Goal: Task Accomplishment & Management: Manage account settings

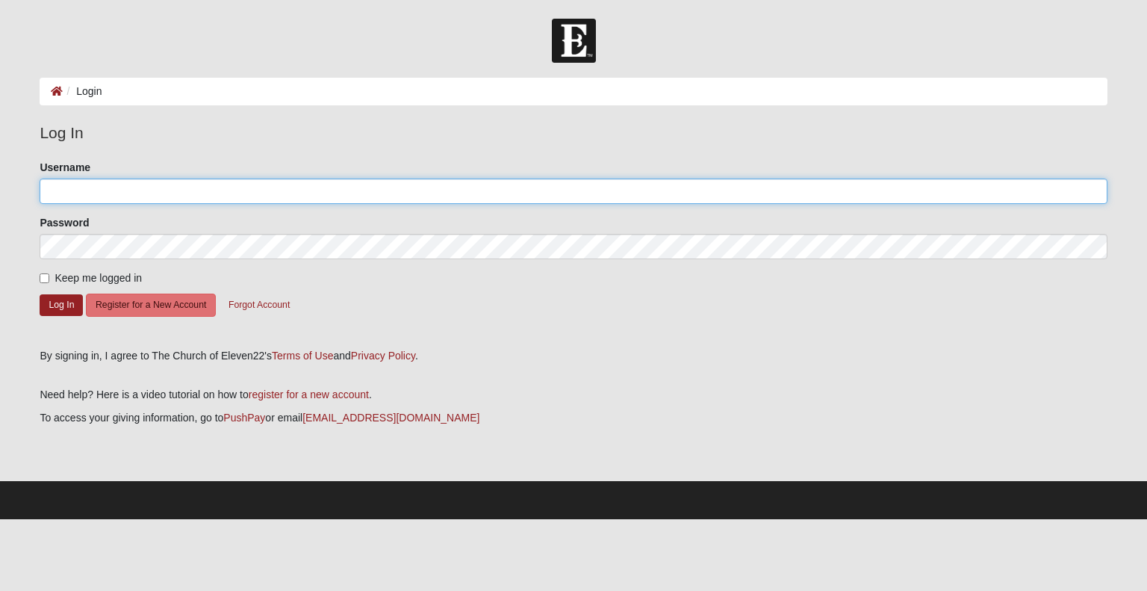
click at [158, 193] on input "Username" at bounding box center [573, 190] width 1067 height 25
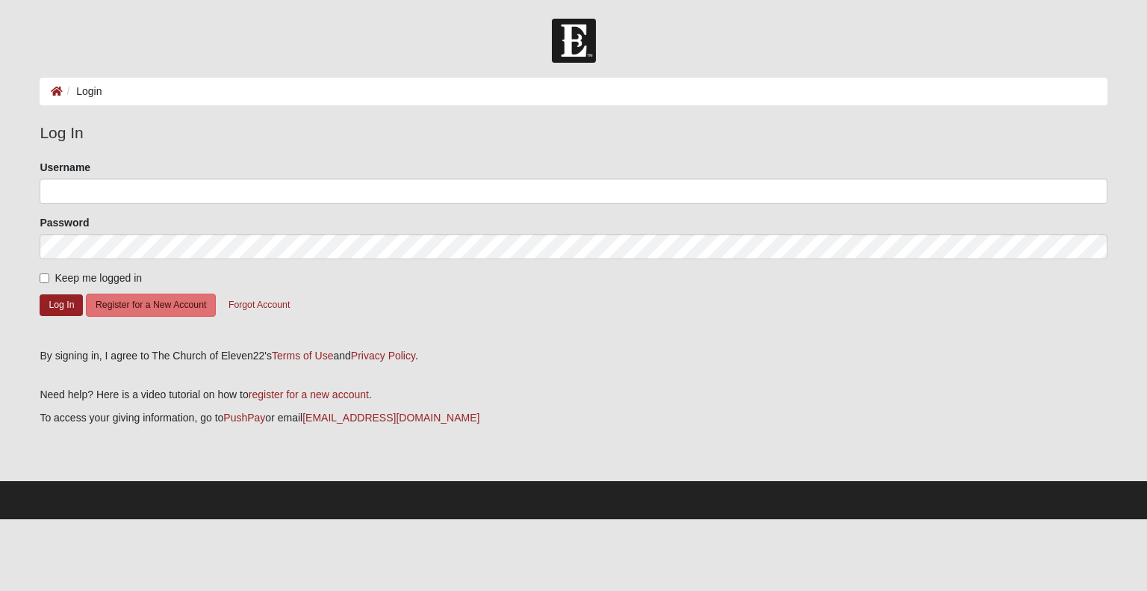
click at [185, 155] on fieldset "Log In Please correct the following: Username Password Keep me logged in Log In…" at bounding box center [573, 229] width 1067 height 217
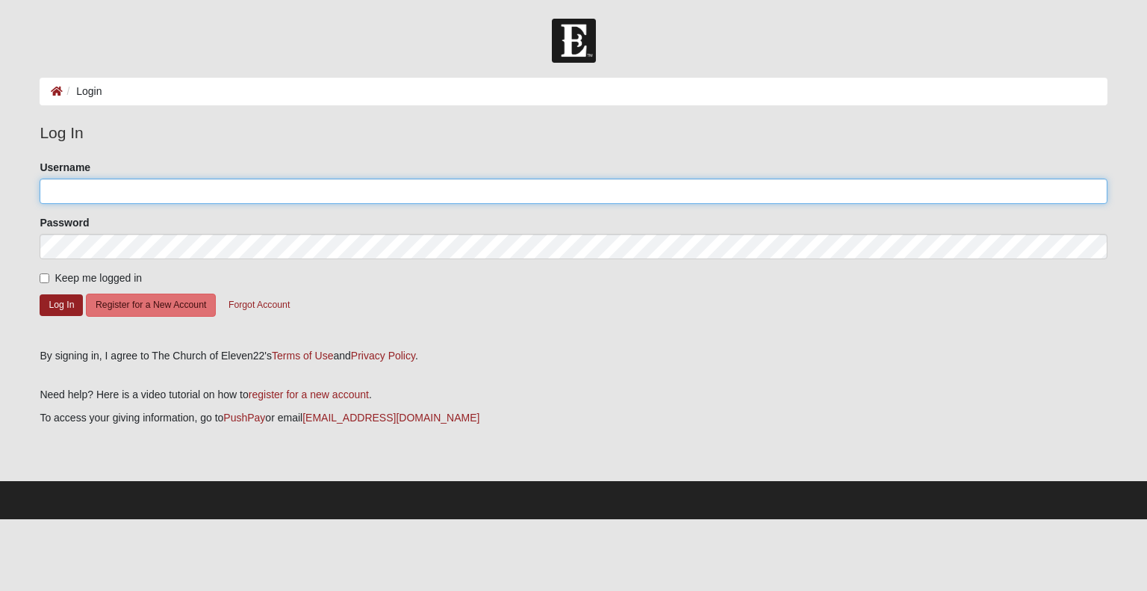
click at [108, 186] on input "Username" at bounding box center [573, 190] width 1067 height 25
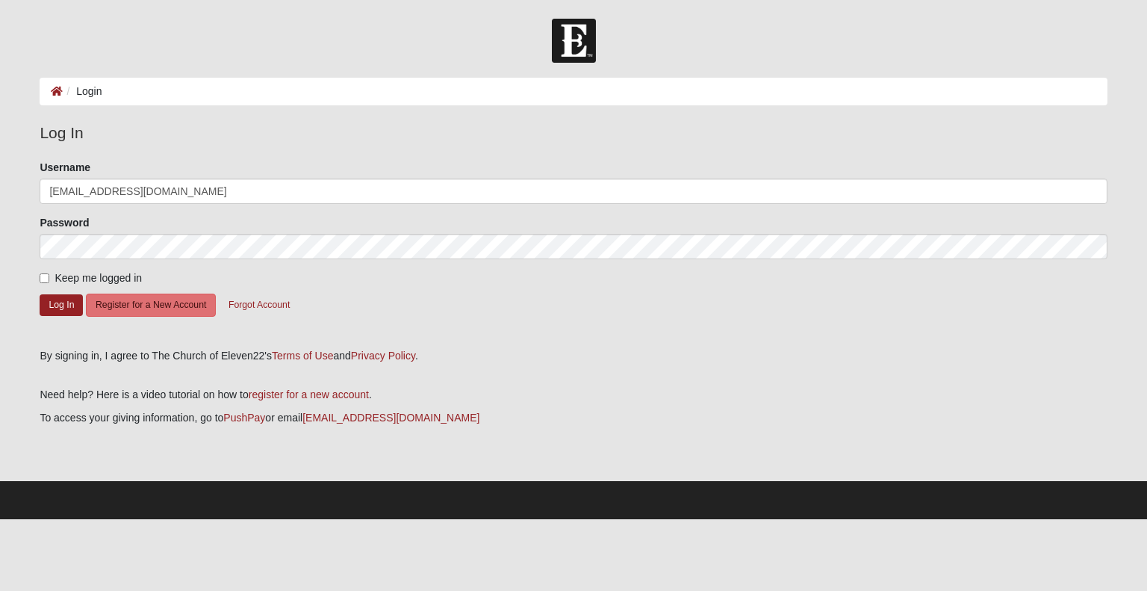
click at [474, 519] on html "Log In Login Login Error Log In Please correct the following: Username dsgreen1…" at bounding box center [573, 259] width 1147 height 519
click at [54, 301] on button "Log In" at bounding box center [61, 305] width 43 height 22
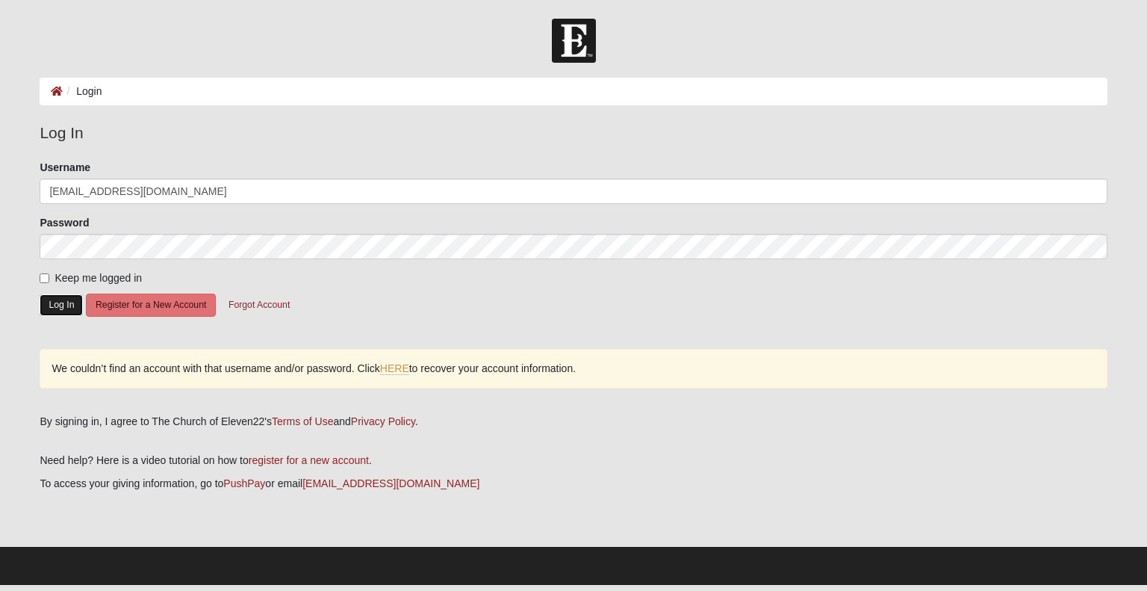
click at [62, 301] on button "Log In" at bounding box center [61, 305] width 43 height 22
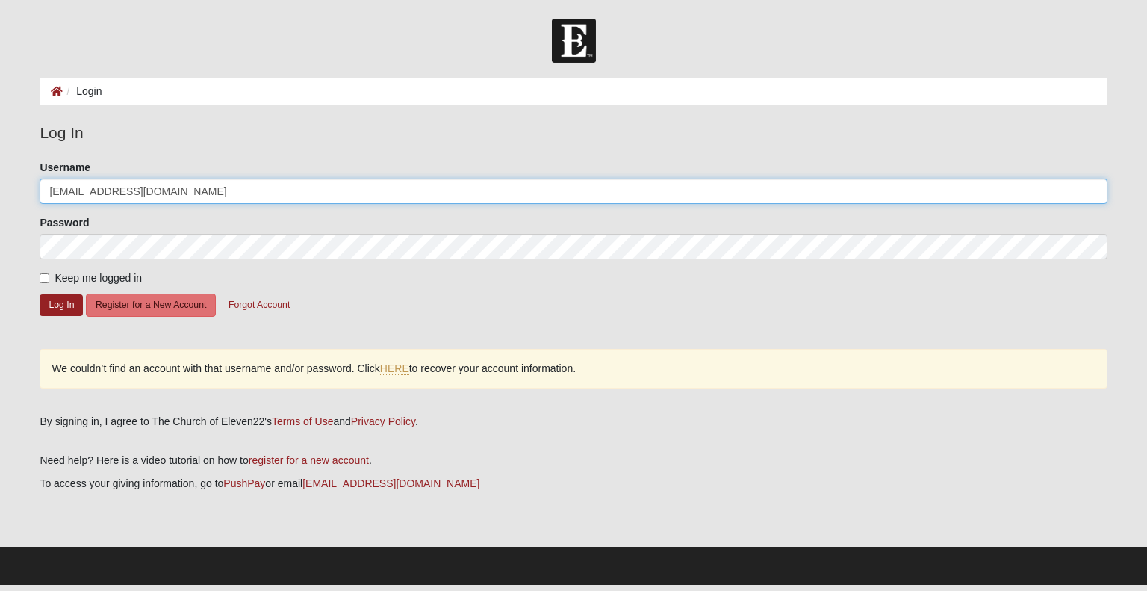
click at [186, 193] on input "dsgreen1970@gmail.com" at bounding box center [573, 190] width 1067 height 25
drag, startPoint x: 186, startPoint y: 193, endPoint x: 0, endPoint y: 193, distance: 185.9
click at [0, 193] on form "Log In Login Login Error Log In Please correct the following: Username dsgreen1…" at bounding box center [573, 302] width 1147 height 566
type input "dsgreen1970@gmail.com"
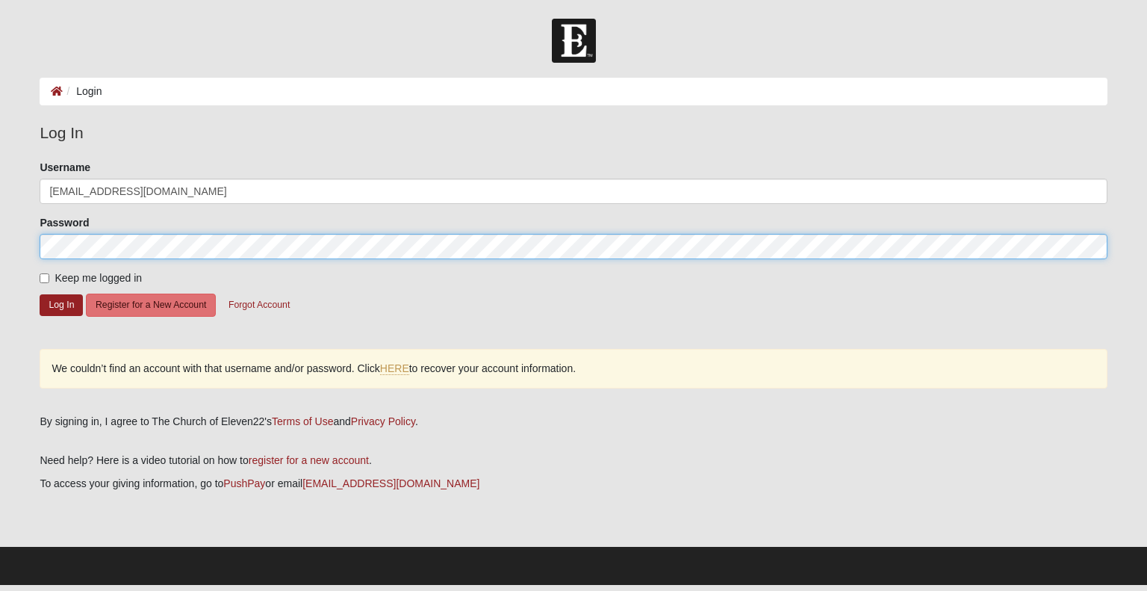
click at [0, 226] on form "Log In Login Login Error Log In Please correct the following: Username dsgreen1…" at bounding box center [573, 302] width 1147 height 566
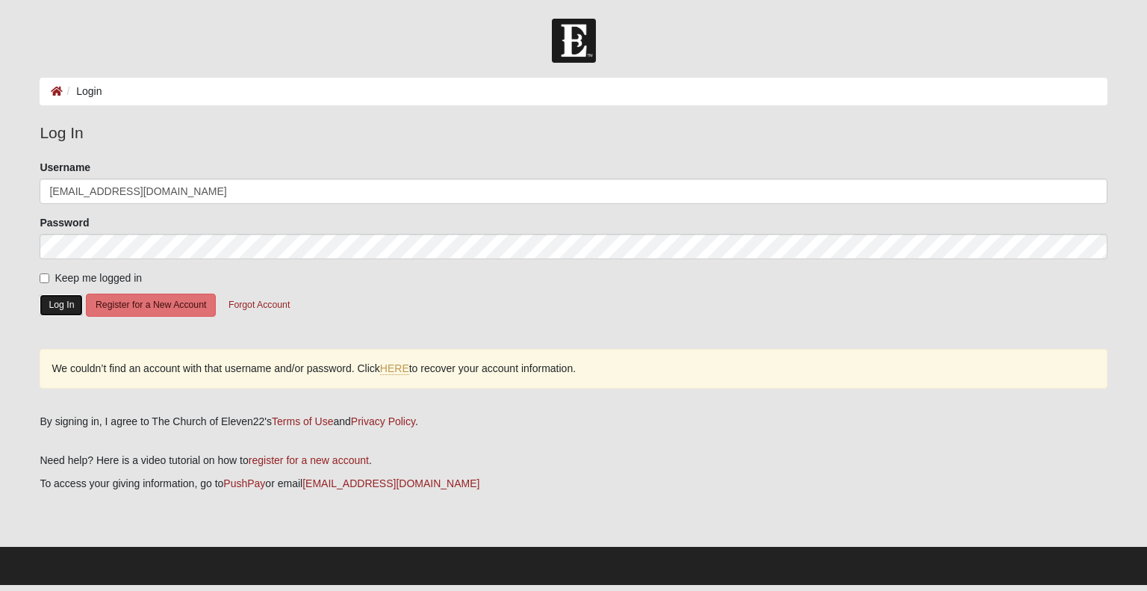
click at [59, 299] on button "Log In" at bounding box center [61, 305] width 43 height 22
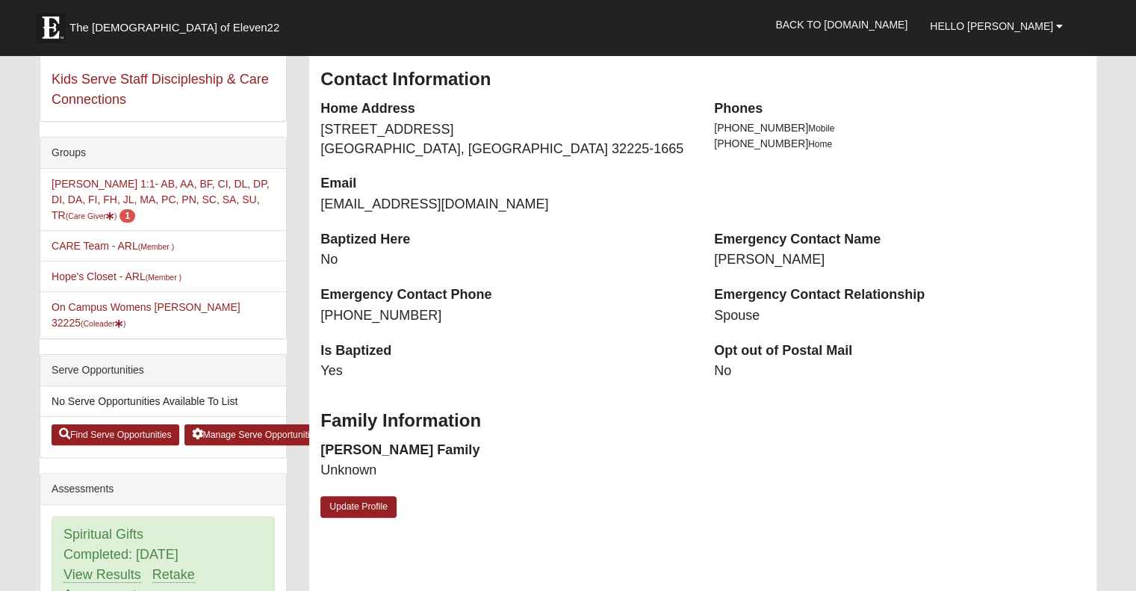
scroll to position [299, 0]
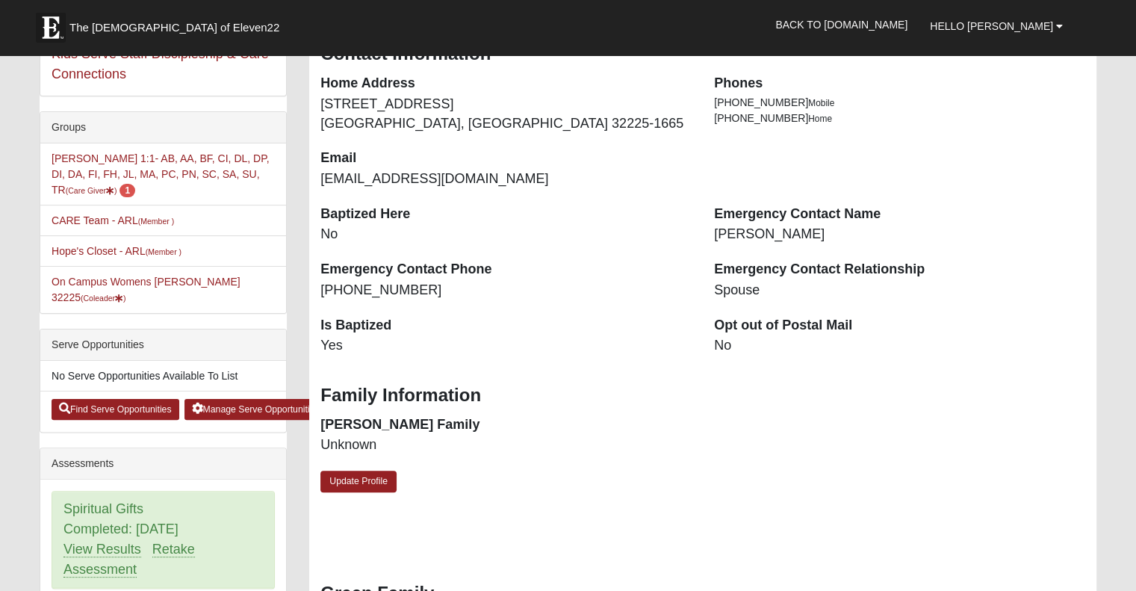
click at [230, 180] on li "Sarah Green 1:1- AB, AA, BF, CI, DL, DP, DI, DA, FI, FH, JL, MA, PC, PN, SC, SA…" at bounding box center [163, 174] width 246 height 62
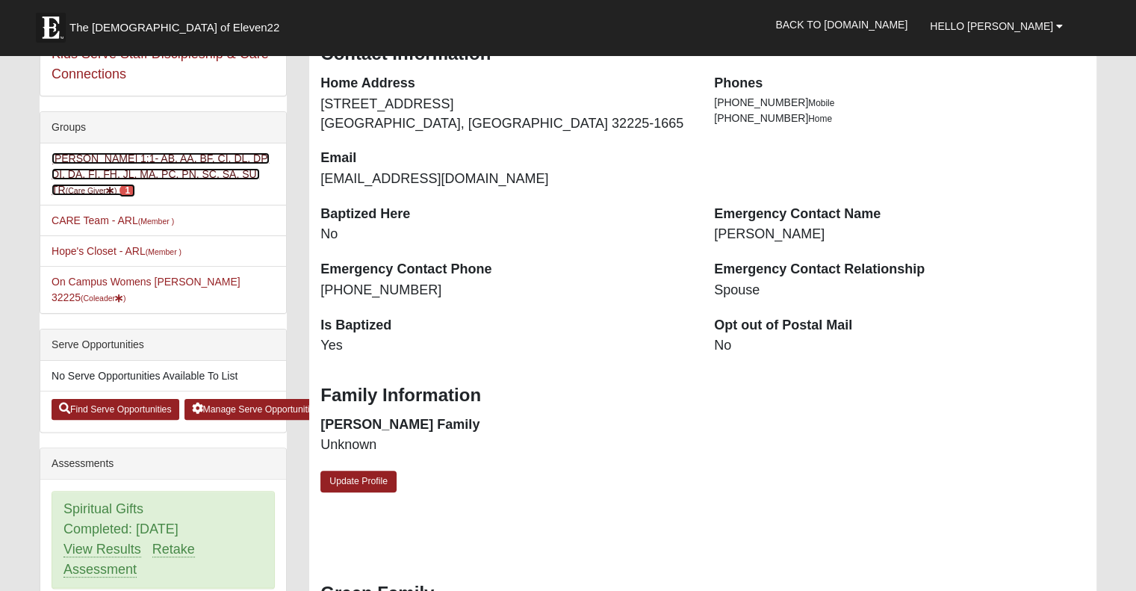
click at [242, 159] on link "Sarah Green 1:1- AB, AA, BF, CI, DL, DP, DI, DA, FI, FH, JL, MA, PC, PN, SC, SA…" at bounding box center [161, 173] width 218 height 43
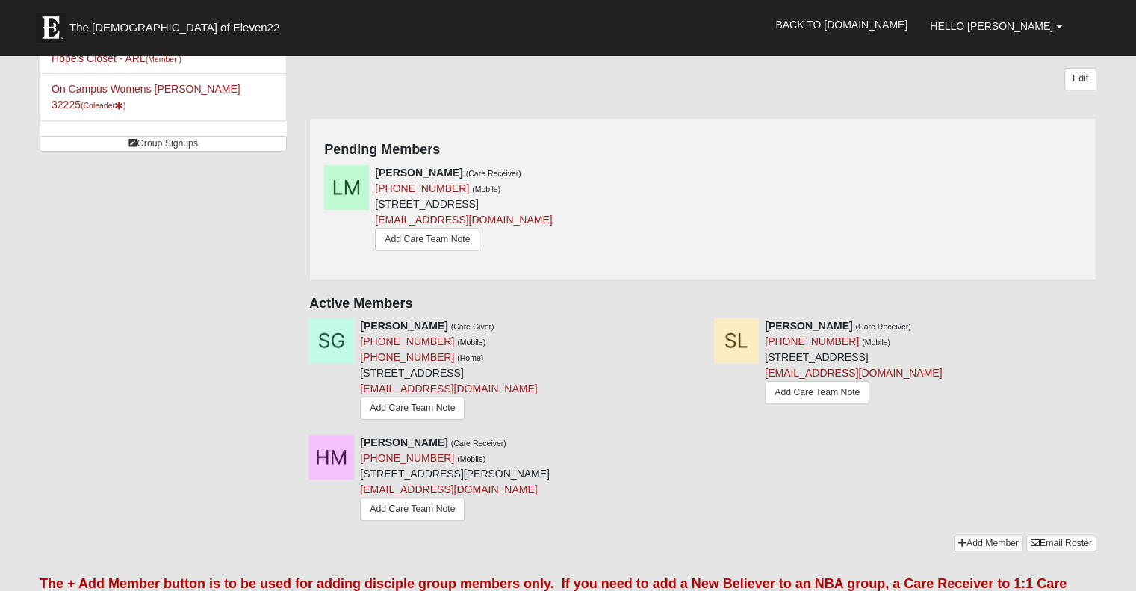
scroll to position [224, 0]
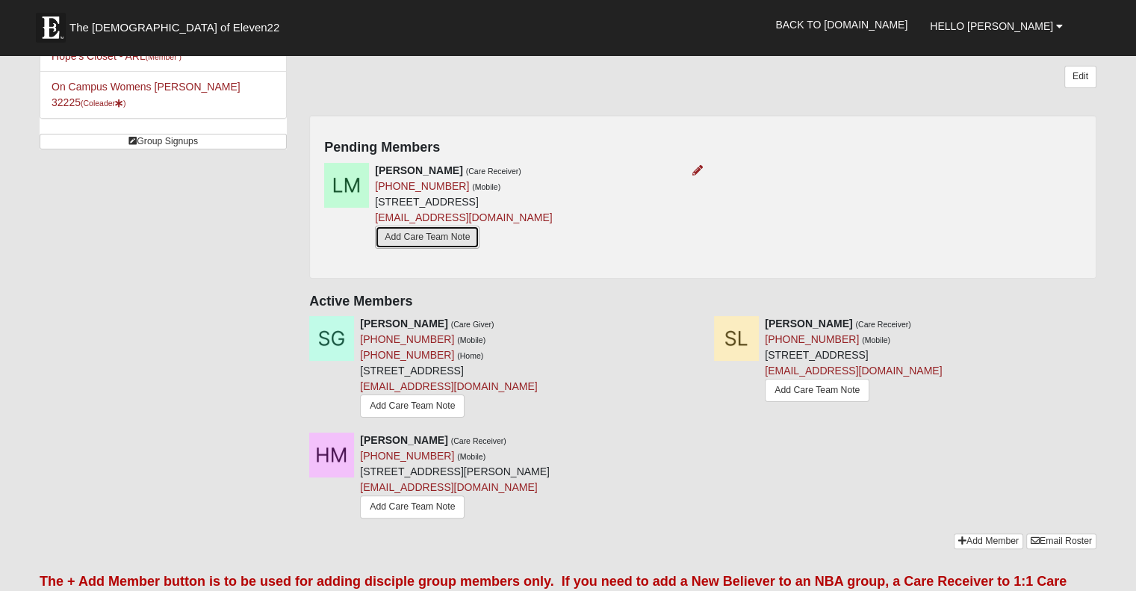
click at [452, 231] on link "Add Care Team Note" at bounding box center [427, 236] width 105 height 23
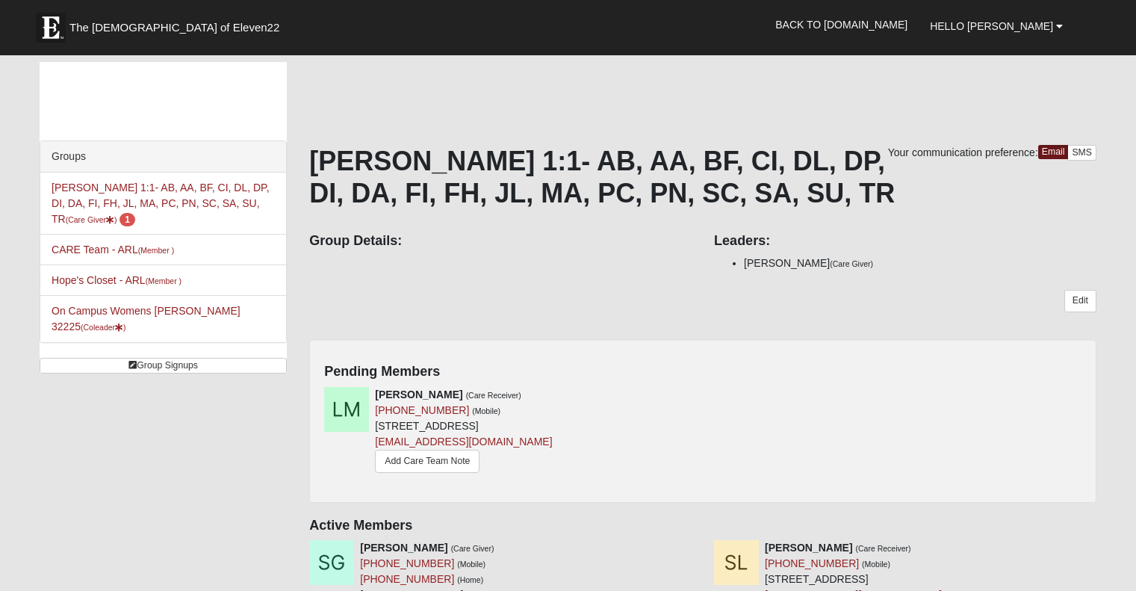
scroll to position [224, 0]
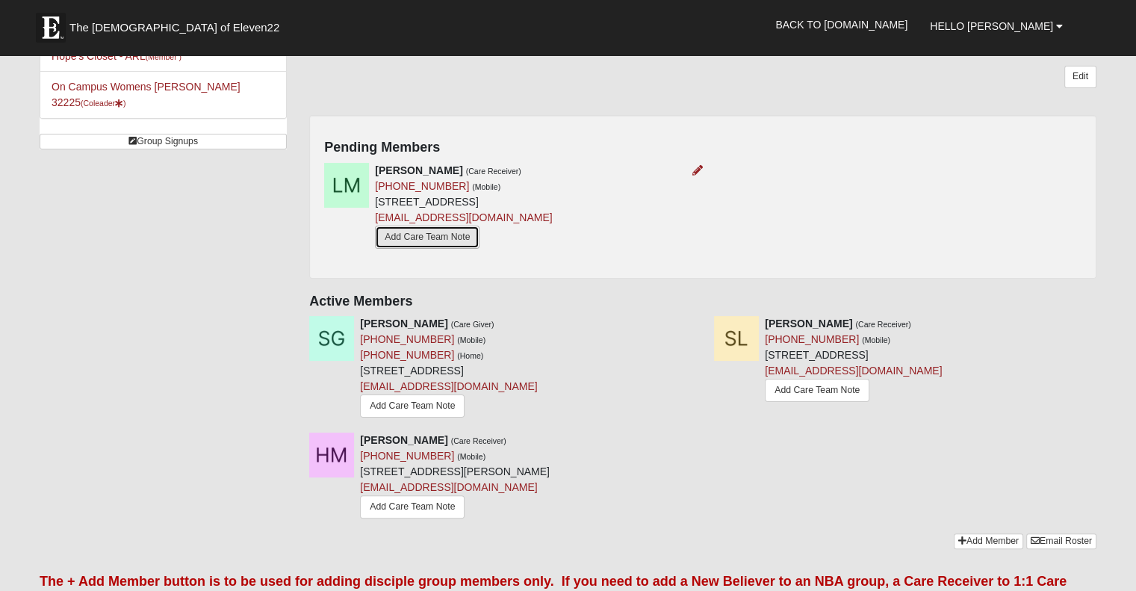
click at [471, 234] on link "Add Care Team Note" at bounding box center [427, 236] width 105 height 23
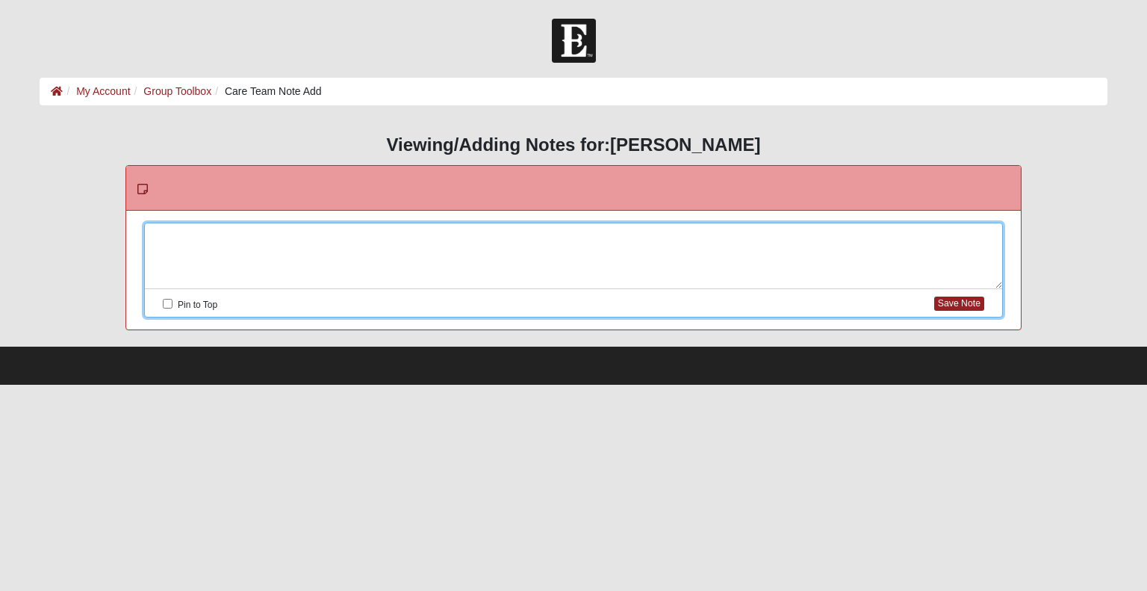
click at [239, 235] on div at bounding box center [573, 256] width 857 height 66
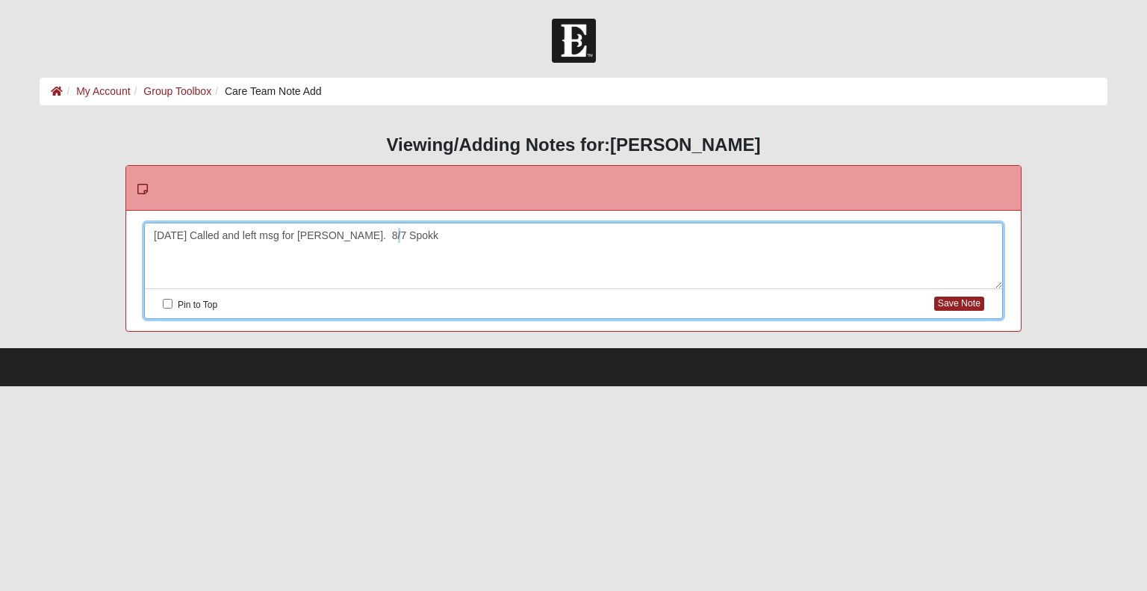
click at [377, 234] on div "[DATE] Called and left msg for [PERSON_NAME]. 8/7 Spokk" at bounding box center [573, 256] width 857 height 66
click at [607, 235] on div "[DATE] Called and left msg for [PERSON_NAME]. 8/7 Spoke with [PERSON_NAME] and …" at bounding box center [573, 256] width 857 height 66
click at [611, 235] on div "8/6/25 Called and left msg for Lauren. 8/7 Spoke with Lauren and and set up mee…" at bounding box center [573, 256] width 857 height 66
click at [702, 235] on div "8/6/25 Called and left msg for Lauren. 8/7 Spoke with Lauren and and set up mee…" at bounding box center [573, 256] width 857 height 66
click at [969, 231] on div "8/6/25 Called and left msg for Lauren. 8/7 Spoke with Lauren and and set up mee…" at bounding box center [573, 256] width 857 height 66
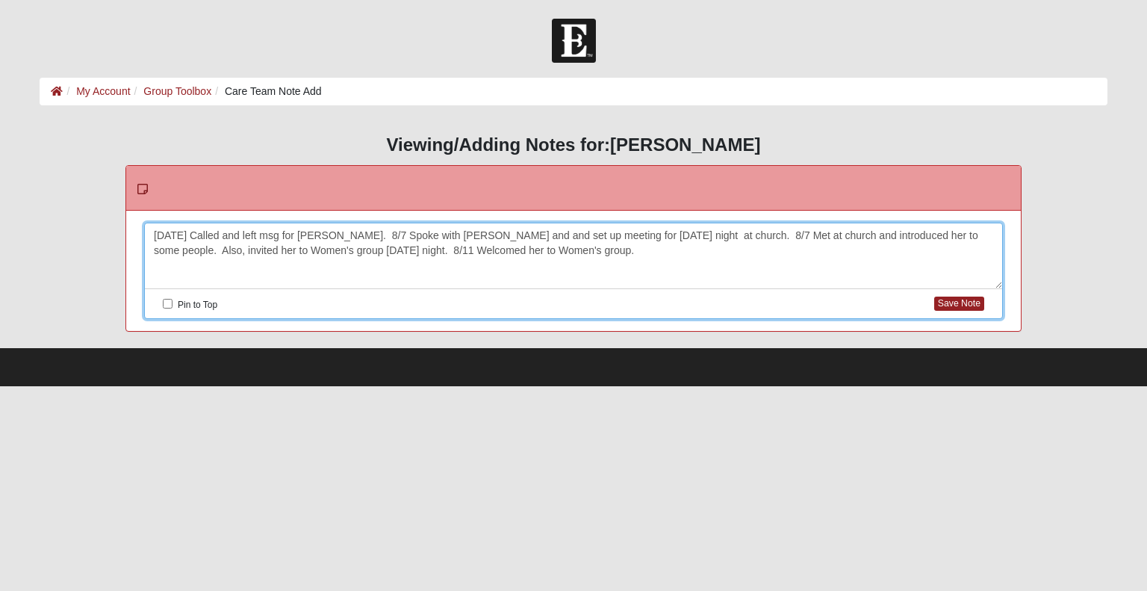
click at [377, 247] on div "8/6/25 Called and left msg for Lauren. 8/7 Spoke with Lauren and and set up mee…" at bounding box center [573, 256] width 857 height 66
drag, startPoint x: 654, startPoint y: 247, endPoint x: 632, endPoint y: 249, distance: 21.8
click at [632, 249] on div "8/6/25 Called and left msg for Lauren. 8/7 Spoke with Lauren and and set up mee…" at bounding box center [573, 256] width 857 height 66
click at [379, 253] on div "8/6/25 Called and left msg for Lauren. 8/7 Spoke with Lauren and and set up mee…" at bounding box center [573, 256] width 857 height 66
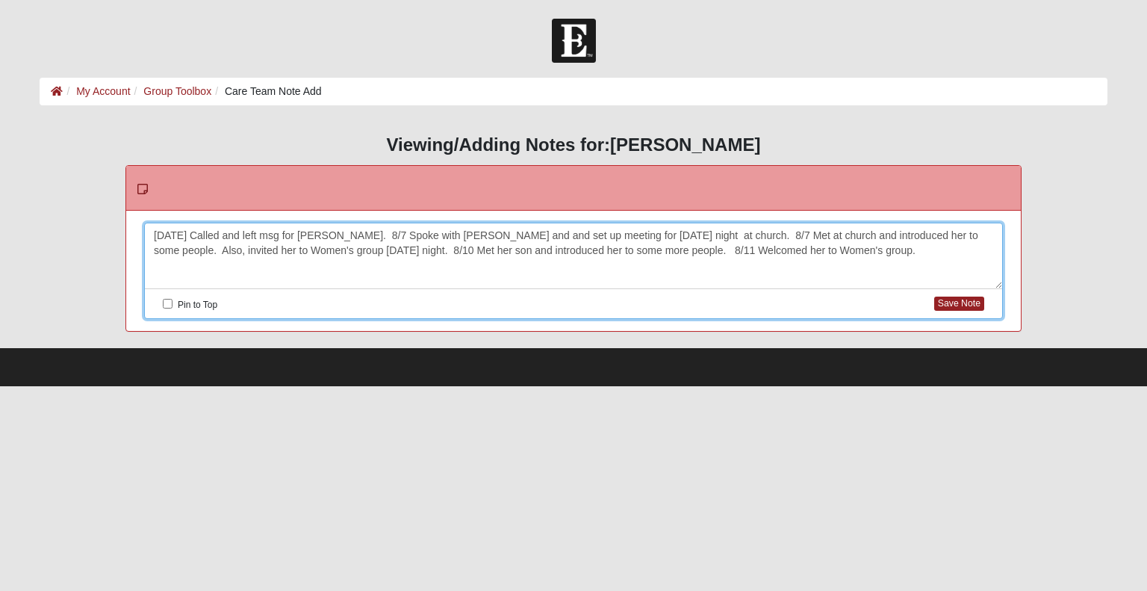
click at [846, 252] on div "8/6/25 Called and left msg for Lauren. 8/7 Spoke with Lauren and and set up mee…" at bounding box center [573, 256] width 857 height 66
click at [839, 247] on div "8/6/25 Called and left msg for Lauren. 8/7 Spoke with Lauren and and set up mee…" at bounding box center [573, 256] width 857 height 66
drag, startPoint x: 842, startPoint y: 248, endPoint x: 855, endPoint y: 247, distance: 12.7
click at [855, 247] on div "8/6/25 Called and left msg for Lauren. 8/7 Spoke with Lauren and and set up mee…" at bounding box center [573, 256] width 857 height 66
click at [821, 211] on div "Please correct the following: 8/6/25 Called and left msg for Lauren. 8/7 Spoke …" at bounding box center [573, 271] width 895 height 120
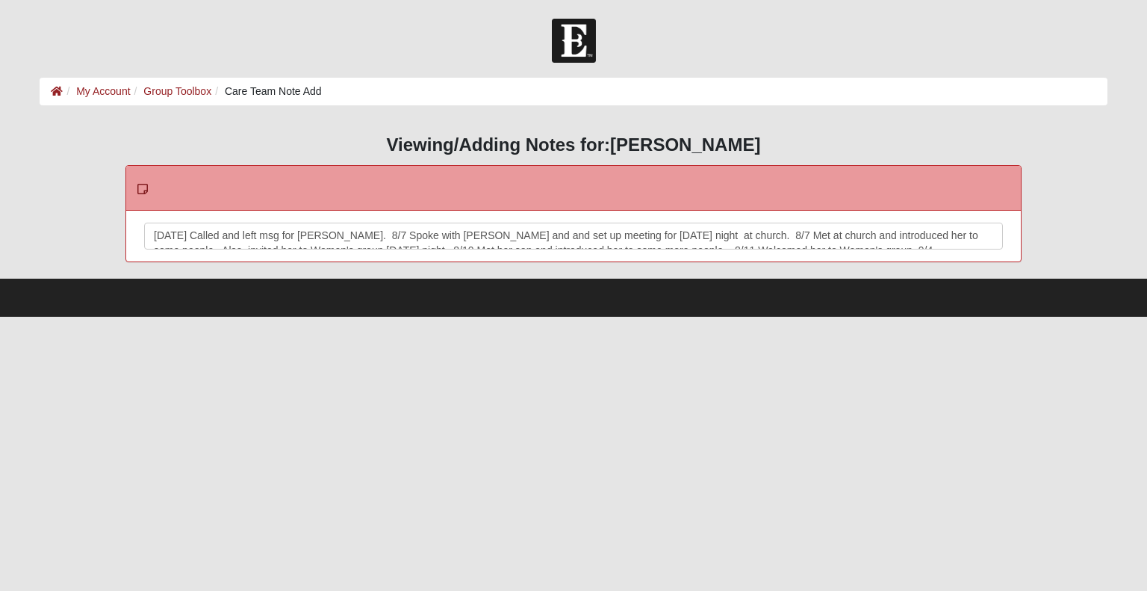
click at [875, 238] on div "8/6/25 Called and left msg for Lauren. 8/7 Spoke with Lauren and and set up mee…" at bounding box center [573, 256] width 857 height 66
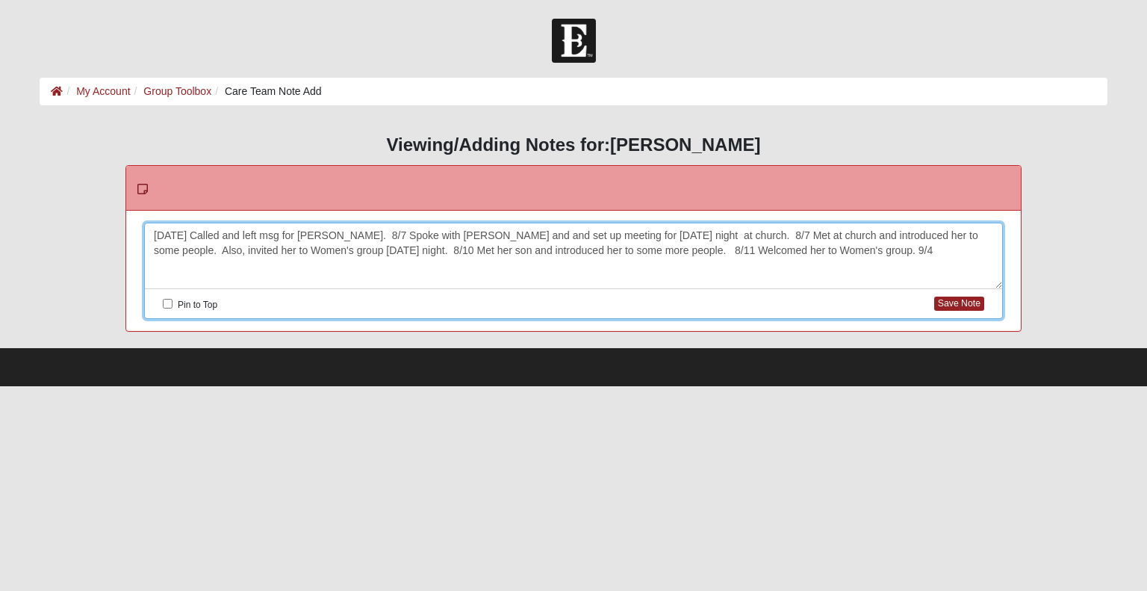
click at [865, 250] on div "8/6/25 Called and left msg for Lauren. 8/7 Spoke with Lauren and and set up mee…" at bounding box center [573, 256] width 857 height 66
drag, startPoint x: 881, startPoint y: 249, endPoint x: 931, endPoint y: 246, distance: 50.1
click at [931, 246] on div "8/6/25 Called and left msg for Lauren. 8/7 Spoke with Lauren and and set up mee…" at bounding box center [573, 256] width 857 height 66
click at [930, 244] on div "8/6/25 Called and left msg for Lauren. 8/7 Spoke with Lauren and and set up mee…" at bounding box center [573, 256] width 857 height 66
drag, startPoint x: 930, startPoint y: 247, endPoint x: 939, endPoint y: 244, distance: 10.2
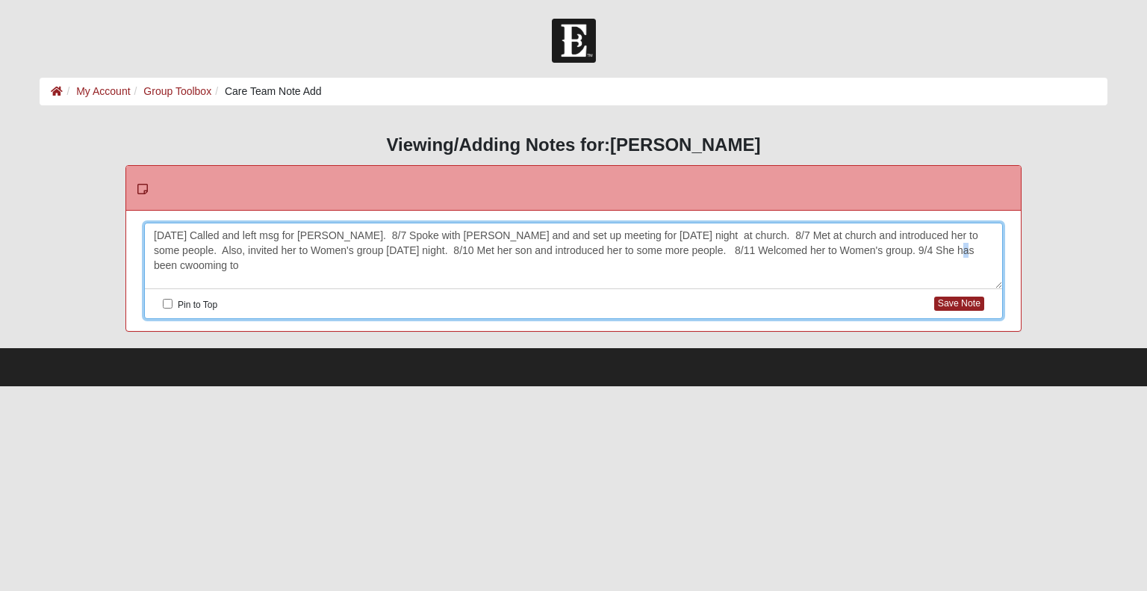
click at [939, 244] on div "8/6/25 Called and left msg for Lauren. 8/7 Spoke with Lauren and and set up mee…" at bounding box center [573, 256] width 857 height 66
drag, startPoint x: 928, startPoint y: 252, endPoint x: 937, endPoint y: 252, distance: 9.0
click at [937, 252] on div "8/6/25 Called and left msg for Lauren. 8/7 Spoke with Lauren and and set up mee…" at bounding box center [573, 256] width 857 height 66
click at [976, 254] on div "8/6/25 Called and left msg for Lauren. 8/7 Spoke with Lauren and and set up mee…" at bounding box center [573, 256] width 857 height 66
click at [346, 268] on div "8/6/25 Called and left msg for Lauren. 8/7 Spoke with Lauren and and set up mee…" at bounding box center [573, 256] width 857 height 66
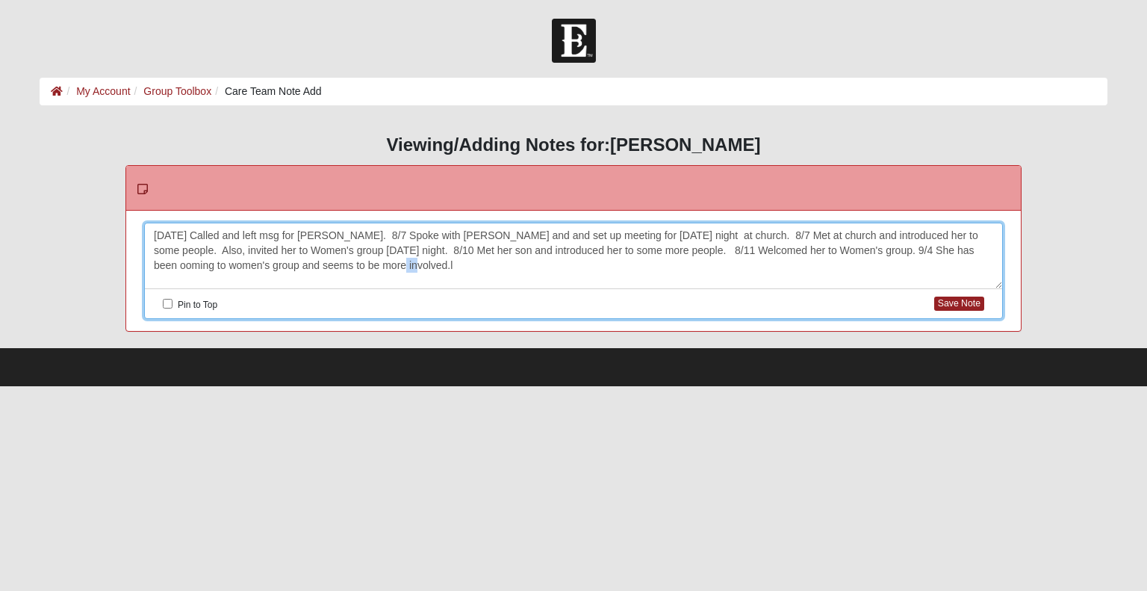
drag, startPoint x: 373, startPoint y: 269, endPoint x: 383, endPoint y: 269, distance: 10.5
click at [383, 269] on div "8/6/25 Called and left msg for Lauren. 8/7 Spoke with Lauren and and set up mee…" at bounding box center [573, 256] width 857 height 66
click at [956, 300] on button "Save Note" at bounding box center [959, 303] width 50 height 14
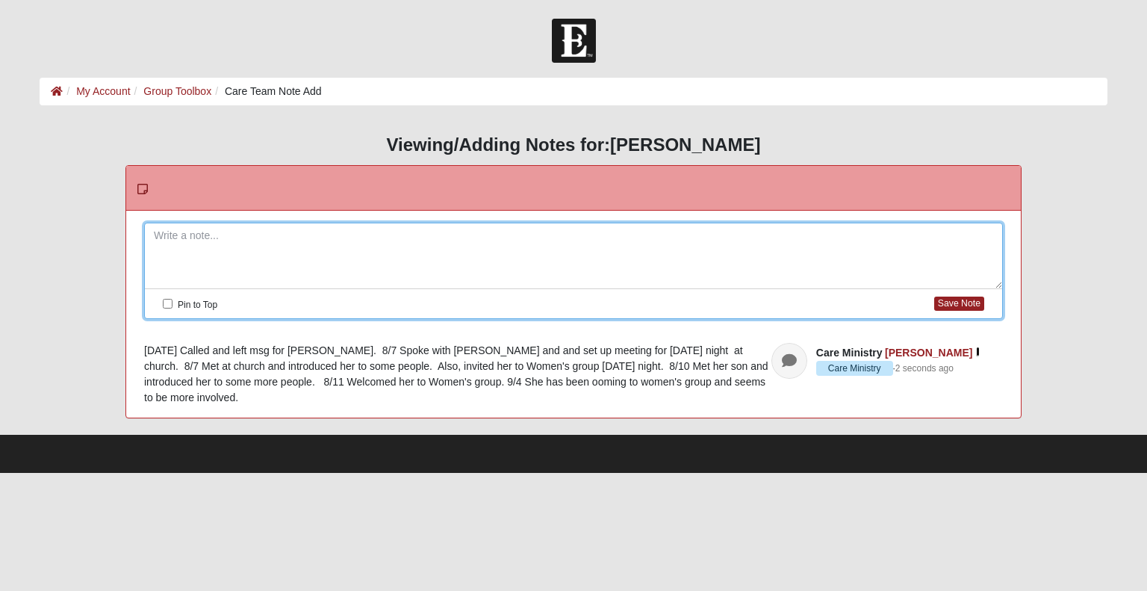
click at [977, 349] on icon "button" at bounding box center [978, 352] width 4 height 9
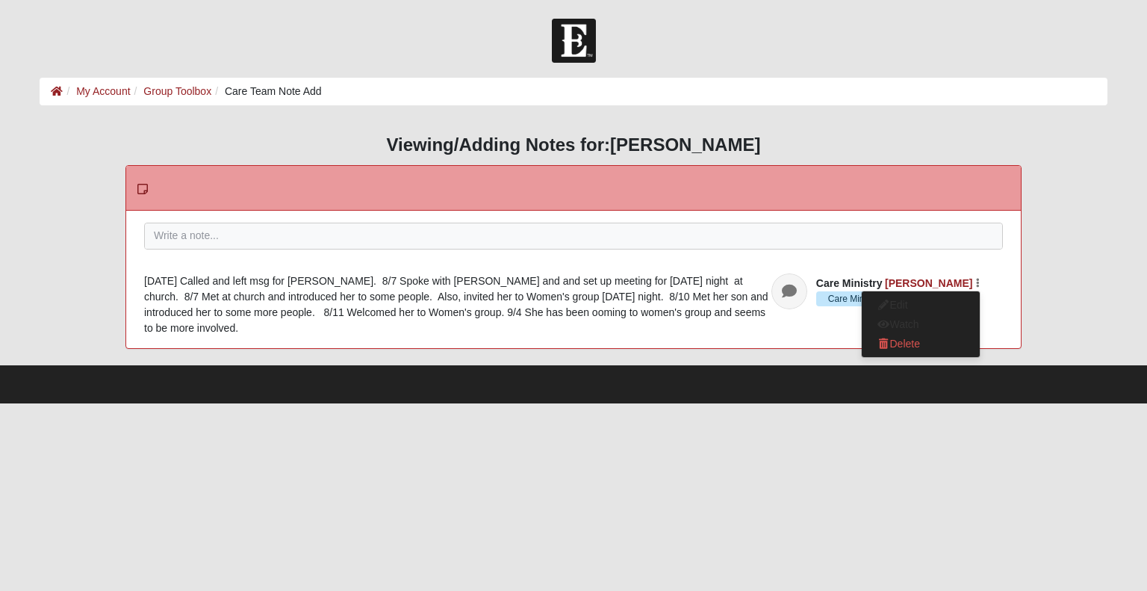
click at [69, 163] on div "HTML Content Viewing/Adding Notes for: Lauren Morton Please correct the followi…" at bounding box center [573, 241] width 1067 height 214
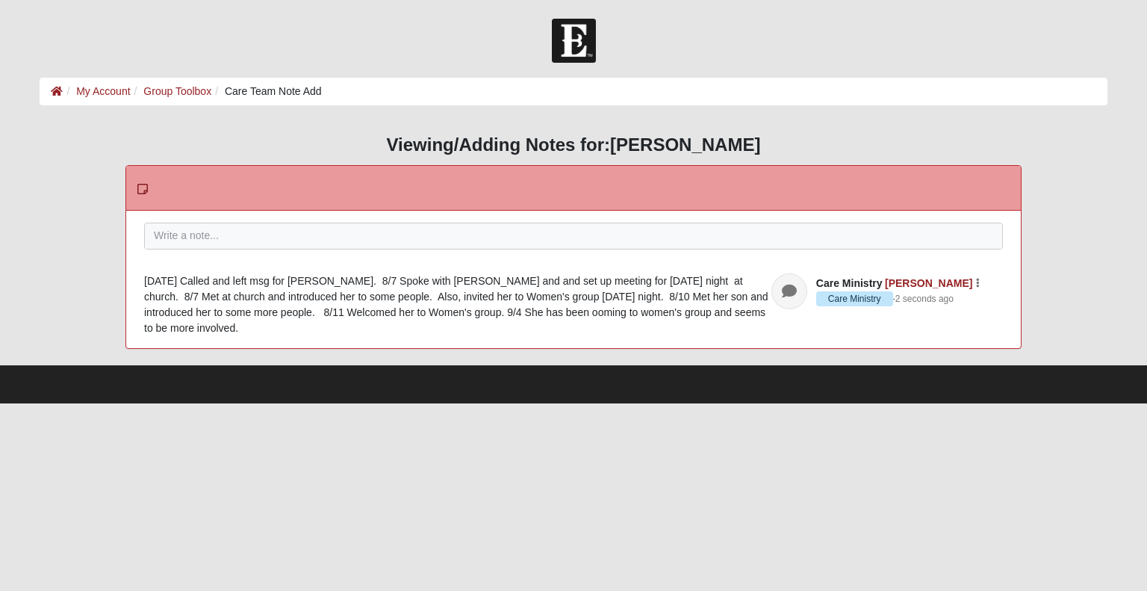
click at [618, 288] on div "8/6/25 Called and left msg for Lauren. 8/7 Spoke with Lauren and and set up mee…" at bounding box center [573, 304] width 859 height 63
click at [977, 284] on icon "button" at bounding box center [978, 283] width 4 height 9
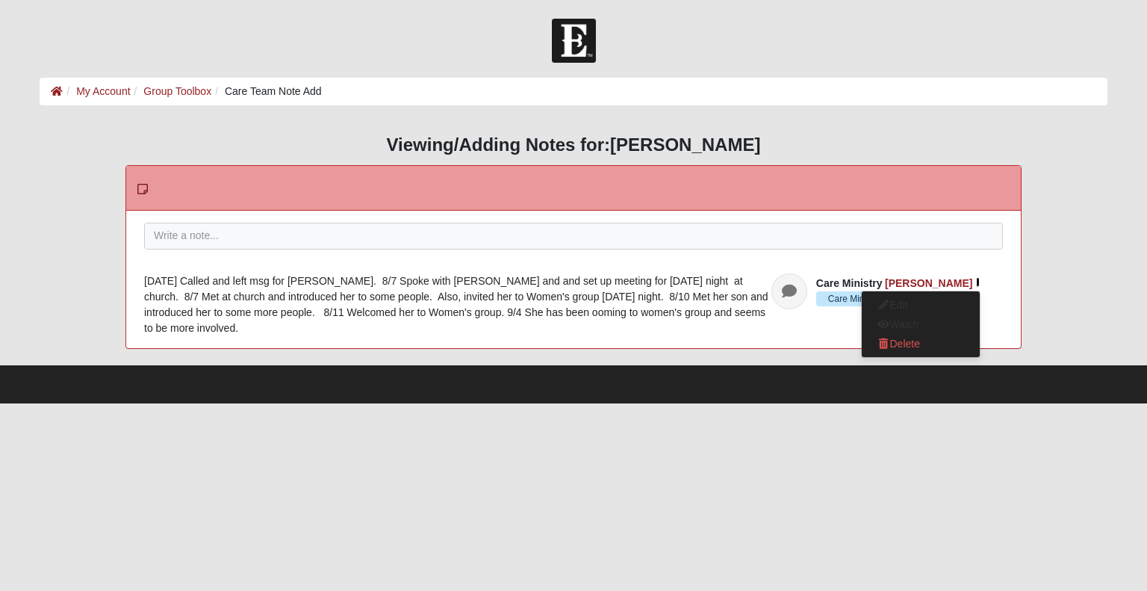
click at [977, 284] on icon "button" at bounding box center [978, 283] width 4 height 9
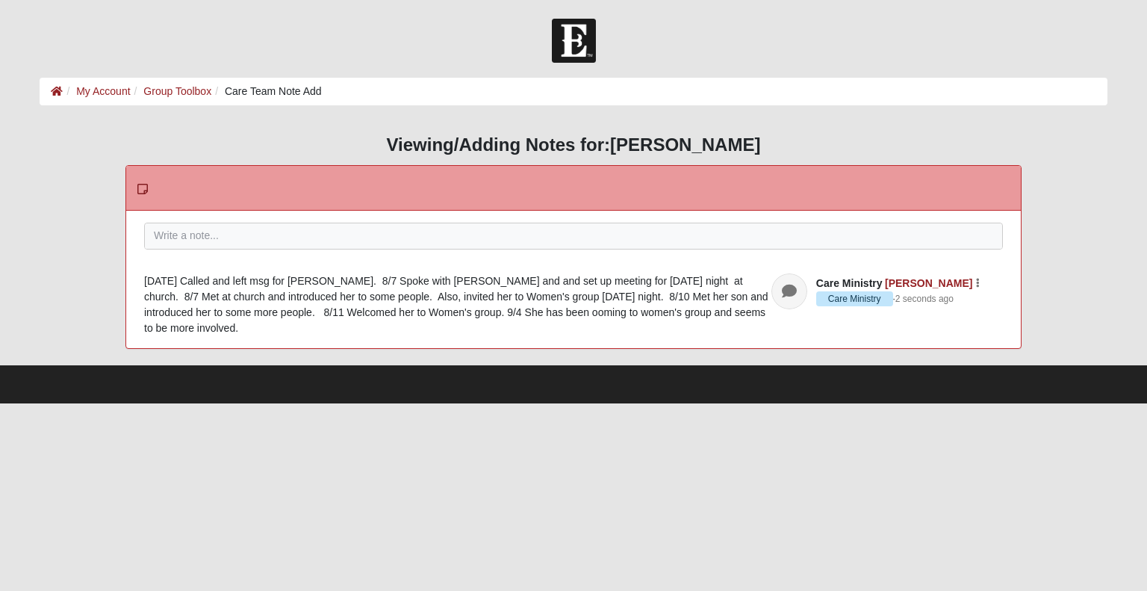
click at [532, 291] on div "8/6/25 Called and left msg for Lauren. 8/7 Spoke with Lauren and and set up mee…" at bounding box center [573, 304] width 859 height 63
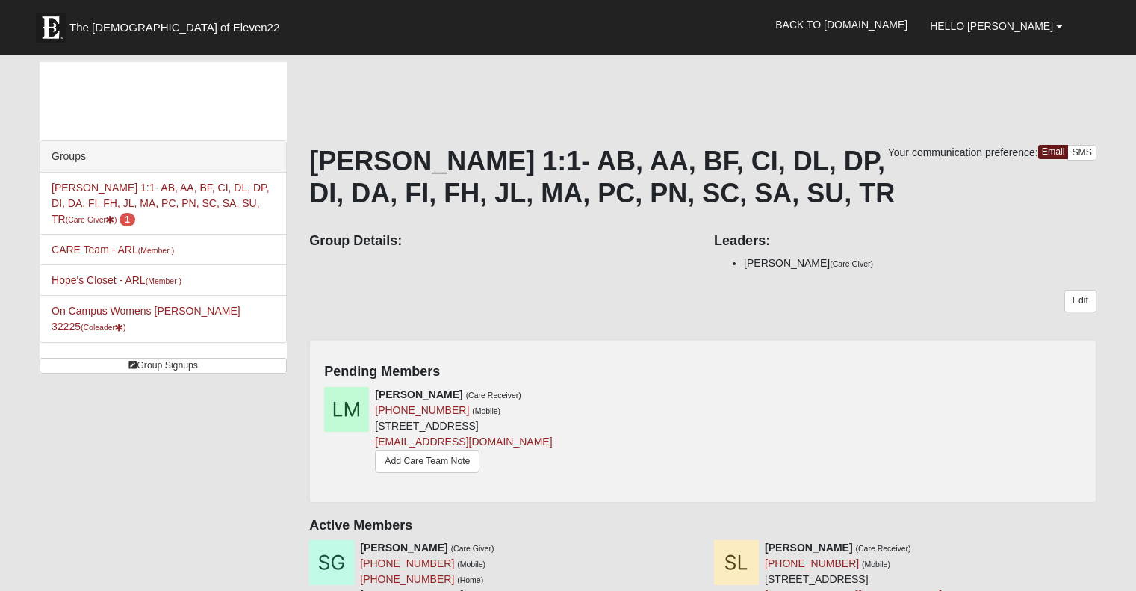
scroll to position [224, 0]
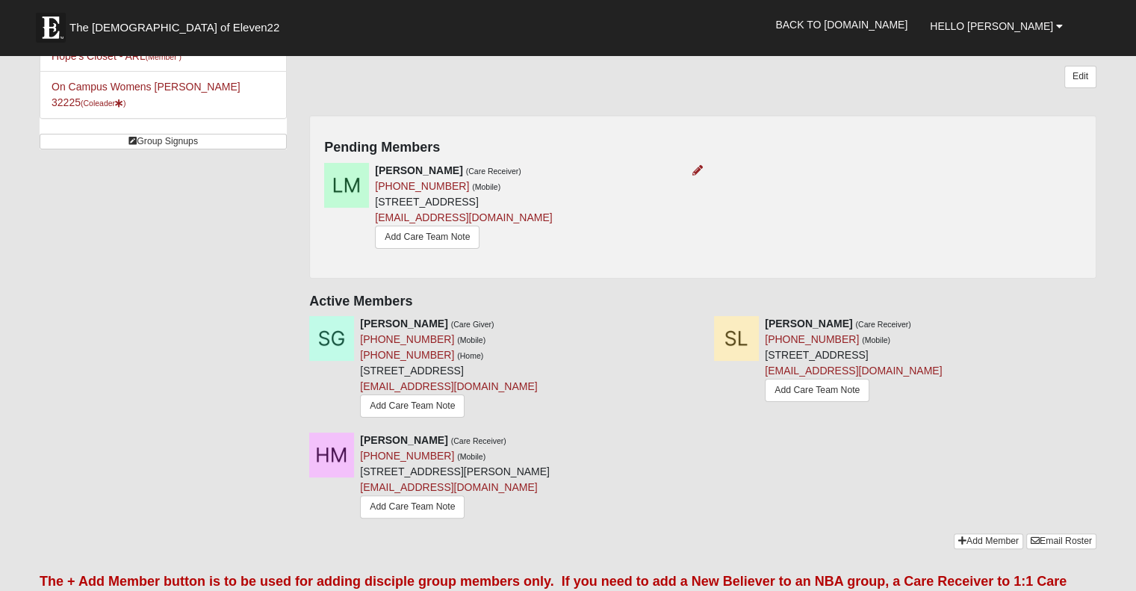
click at [350, 188] on img at bounding box center [346, 185] width 45 height 45
click at [354, 188] on img at bounding box center [346, 185] width 45 height 45
click at [700, 164] on div at bounding box center [694, 171] width 16 height 16
click at [355, 184] on img at bounding box center [346, 185] width 45 height 45
click at [409, 175] on strong "Lauren Morton" at bounding box center [418, 170] width 87 height 12
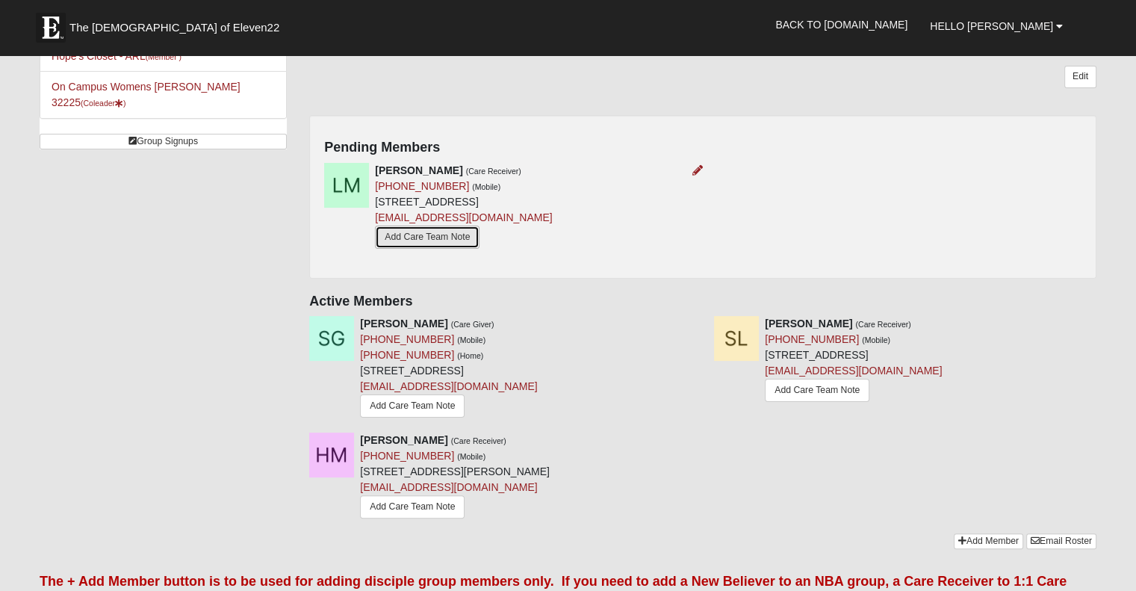
click at [466, 234] on link "Add Care Team Note" at bounding box center [427, 236] width 105 height 23
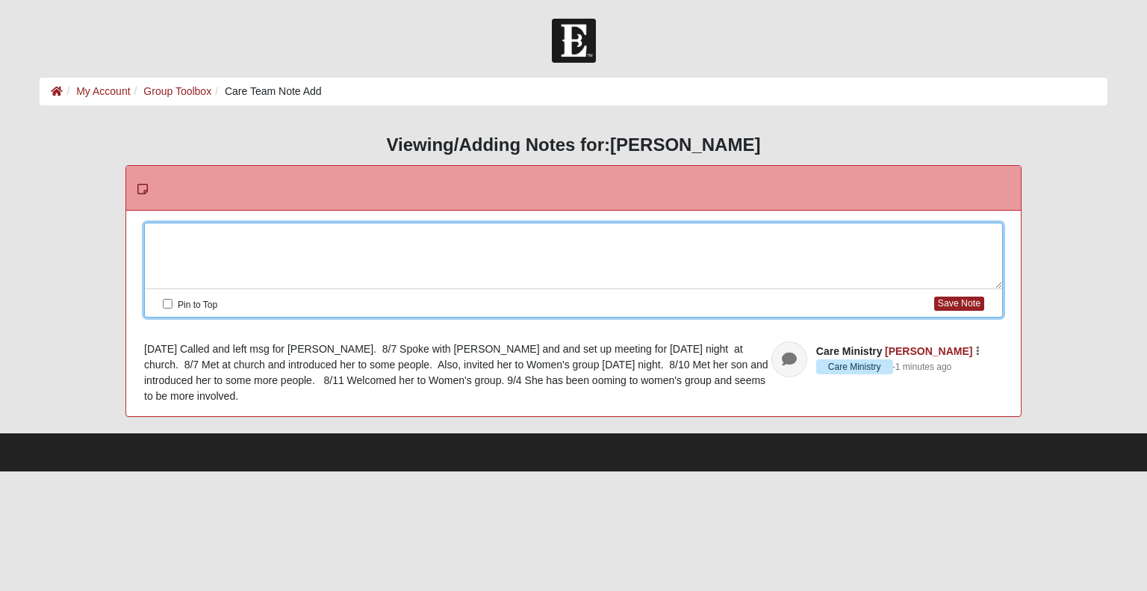
click at [203, 240] on div at bounding box center [573, 256] width 857 height 66
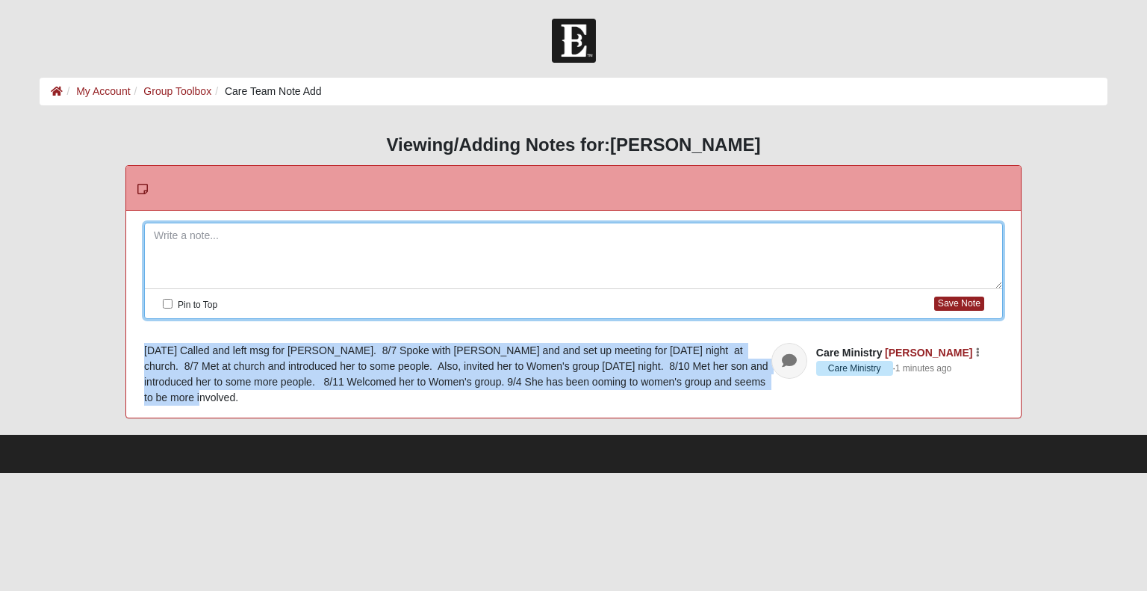
drag, startPoint x: 143, startPoint y: 349, endPoint x: 738, endPoint y: 385, distance: 596.1
click at [738, 385] on article "Care Ministry Sarah Green Care Ministry · 1 minutes ago Edit Watch Delete 8/6/2…" at bounding box center [573, 374] width 895 height 87
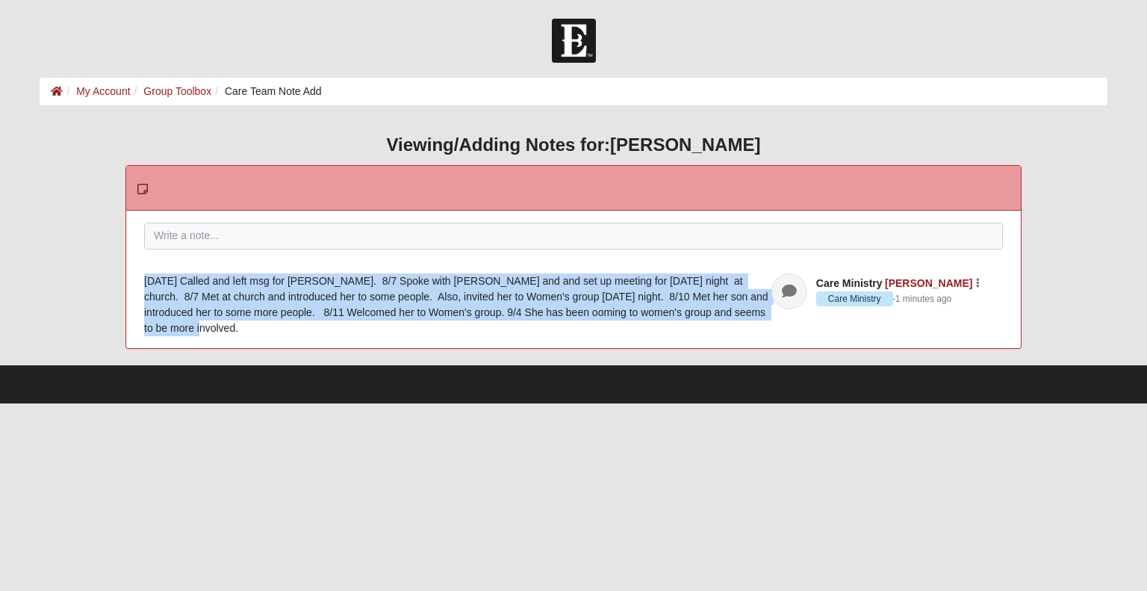
copy div "8/6/25 Called and left msg for Lauren. 8/7 Spoke with Lauren and and set up mee…"
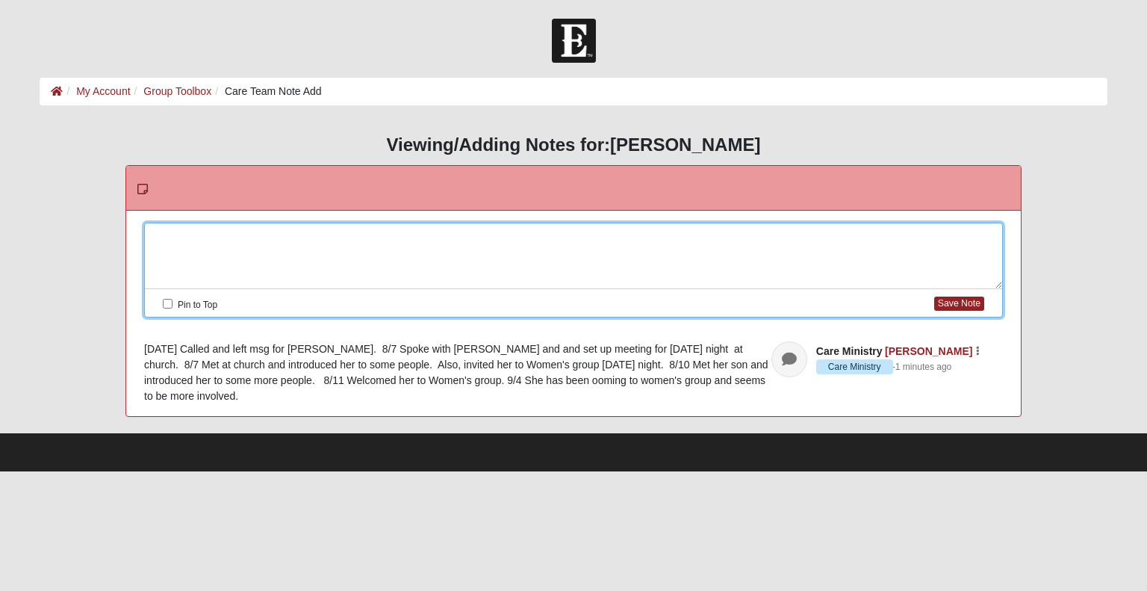
click at [185, 232] on div at bounding box center [573, 256] width 857 height 66
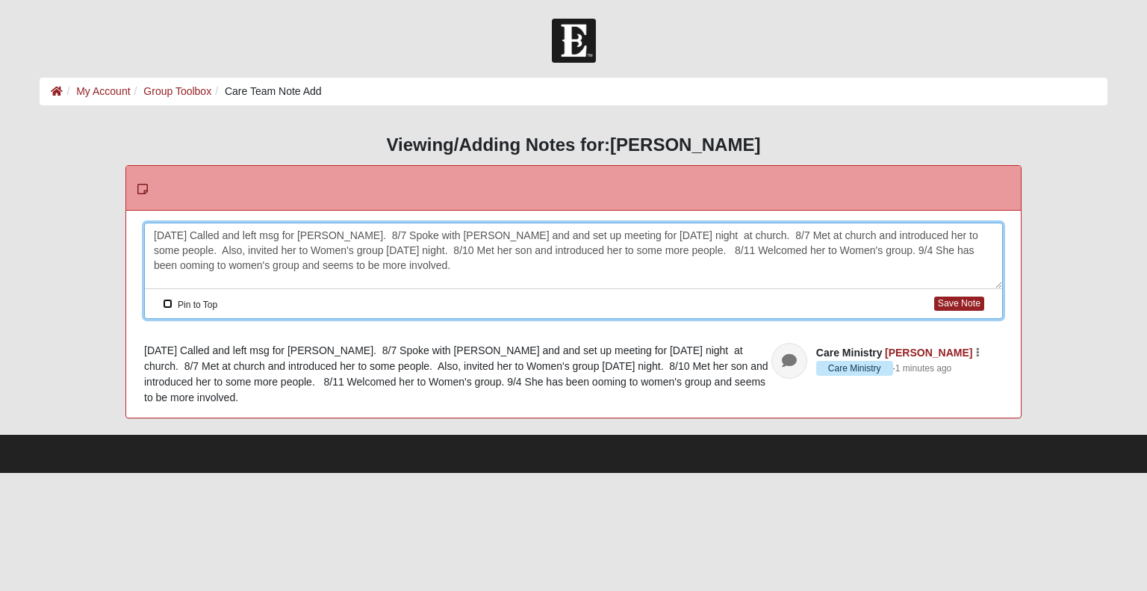
click at [170, 303] on input "Pin to Top" at bounding box center [168, 304] width 10 height 10
click at [954, 302] on button "Save Note" at bounding box center [959, 303] width 50 height 14
checkbox input "false"
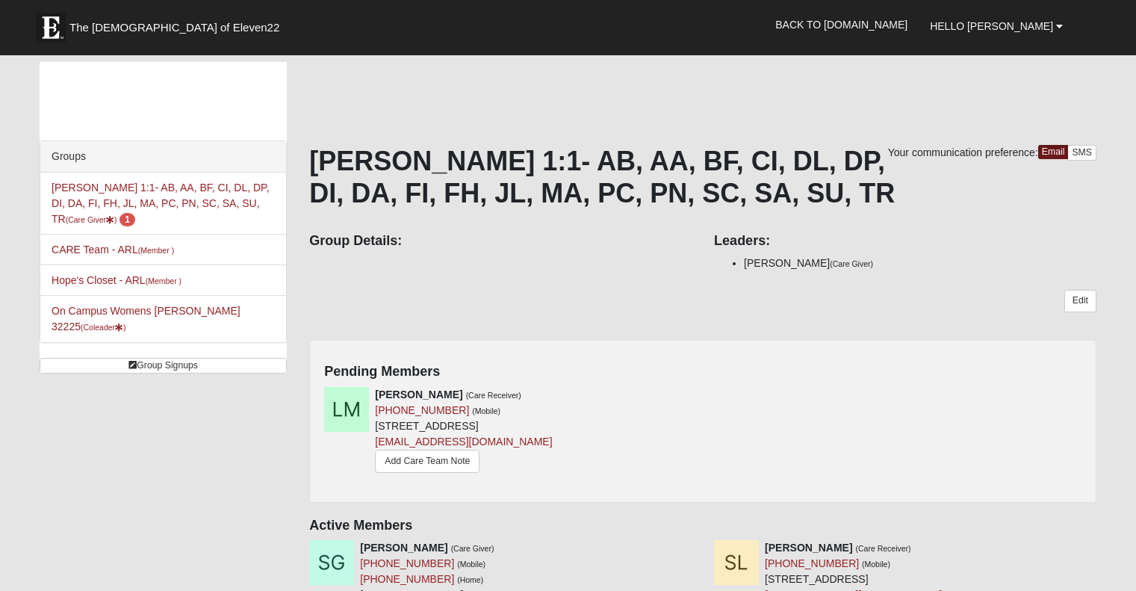
scroll to position [224, 0]
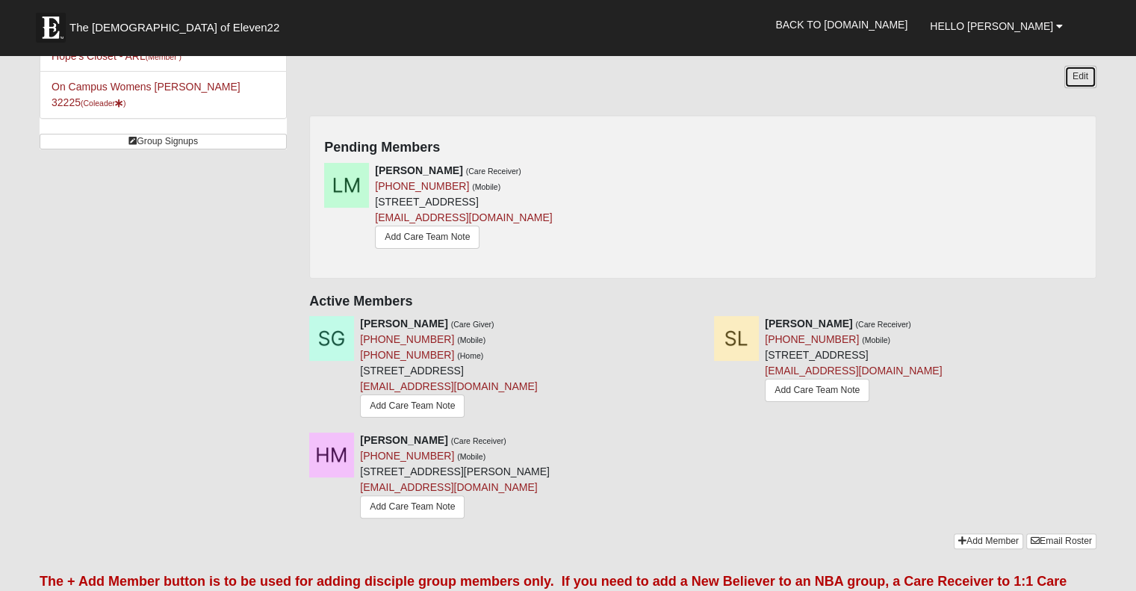
click at [1082, 77] on link "Edit" at bounding box center [1080, 77] width 32 height 22
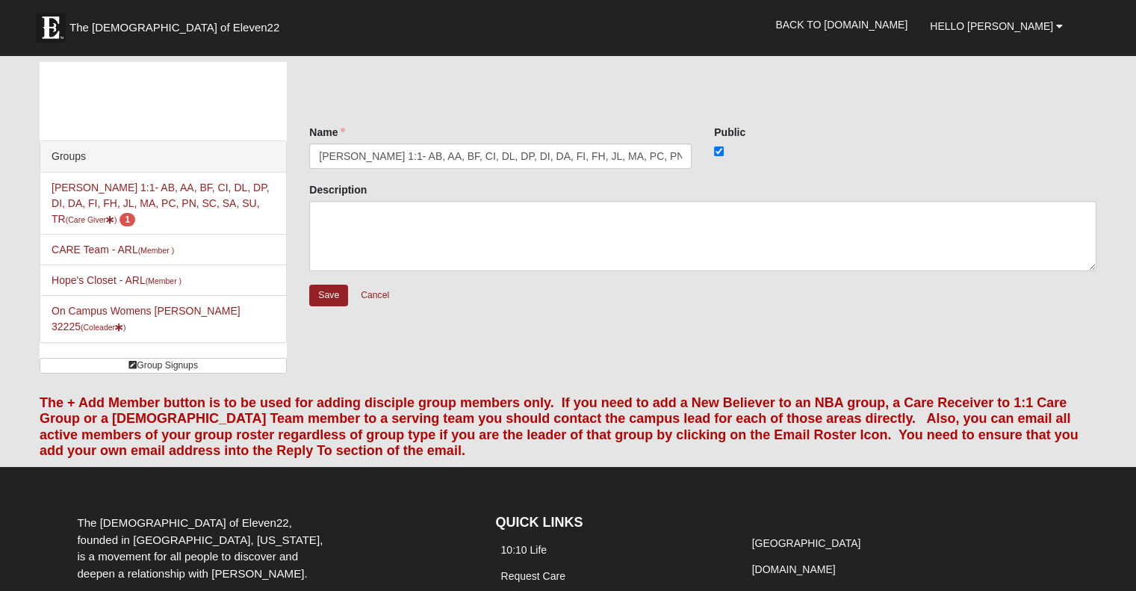
scroll to position [160, 0]
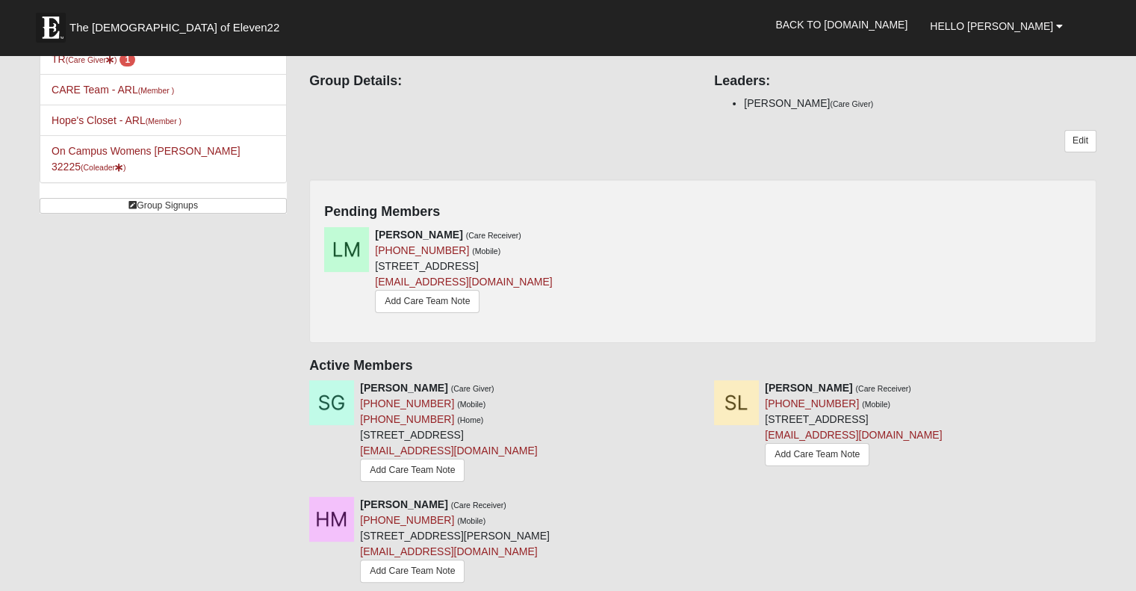
drag, startPoint x: 355, startPoint y: 208, endPoint x: 706, endPoint y: 208, distance: 350.9
click at [706, 208] on h4 "Pending Members" at bounding box center [702, 212] width 757 height 16
click at [669, 247] on div "[PERSON_NAME] (Care Receiver) [PHONE_NUMBER] (Mobile) [STREET_ADDRESS] [EMAIL_A…" at bounding box center [508, 272] width 390 height 90
click at [701, 234] on icon at bounding box center [697, 234] width 10 height 10
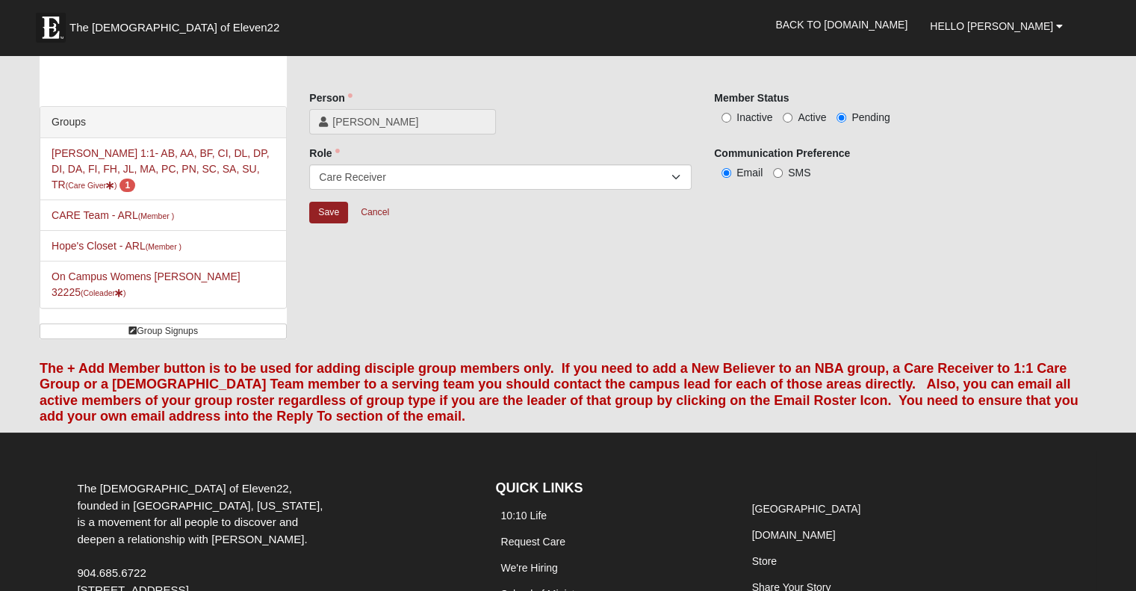
scroll to position [10, 0]
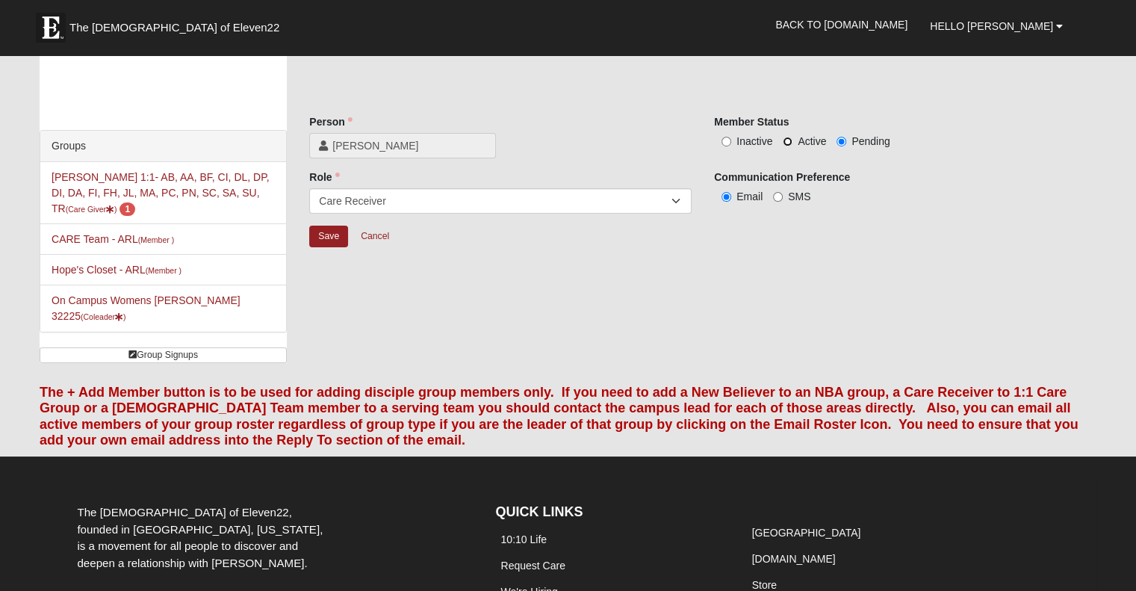
click at [790, 140] on input "Active" at bounding box center [788, 142] width 10 height 10
radio input "true"
click at [321, 238] on input "Save" at bounding box center [328, 236] width 39 height 22
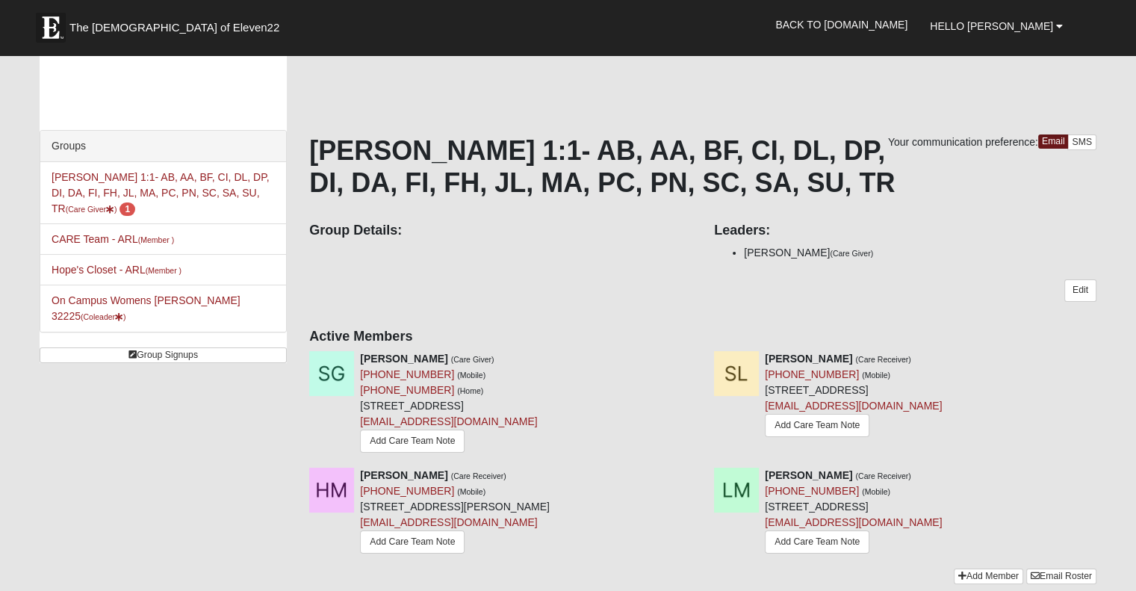
click at [173, 443] on div "Groups Sarah Green 1:1- AB, AA, BF, CI, DL, DP, DI, DA, FI, FH, JL, MA, PC, PN,…" at bounding box center [567, 325] width 1079 height 547
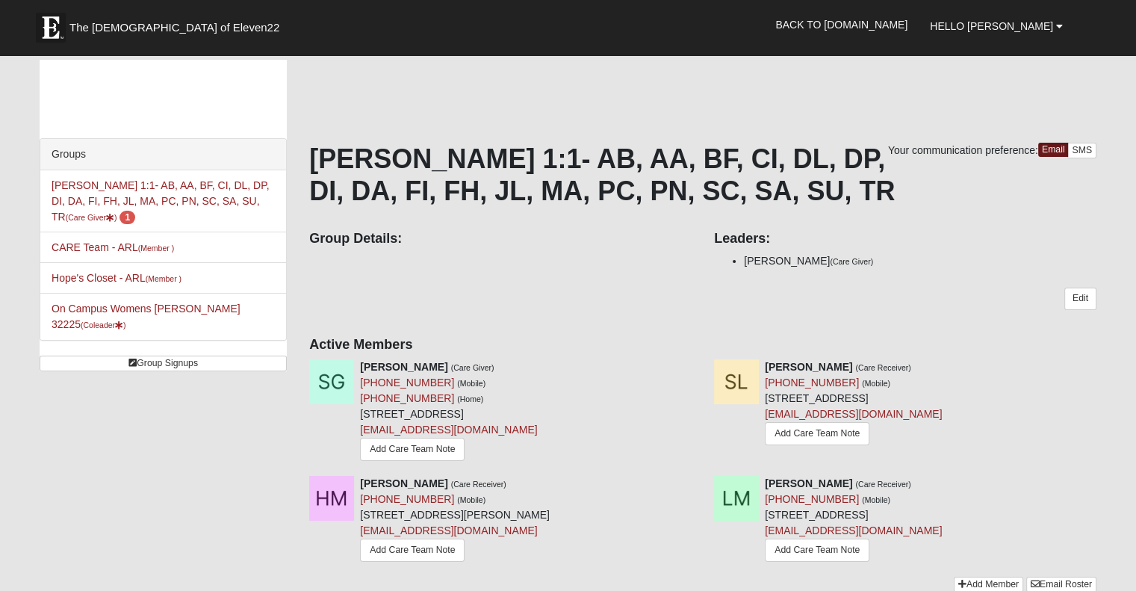
scroll to position [0, 0]
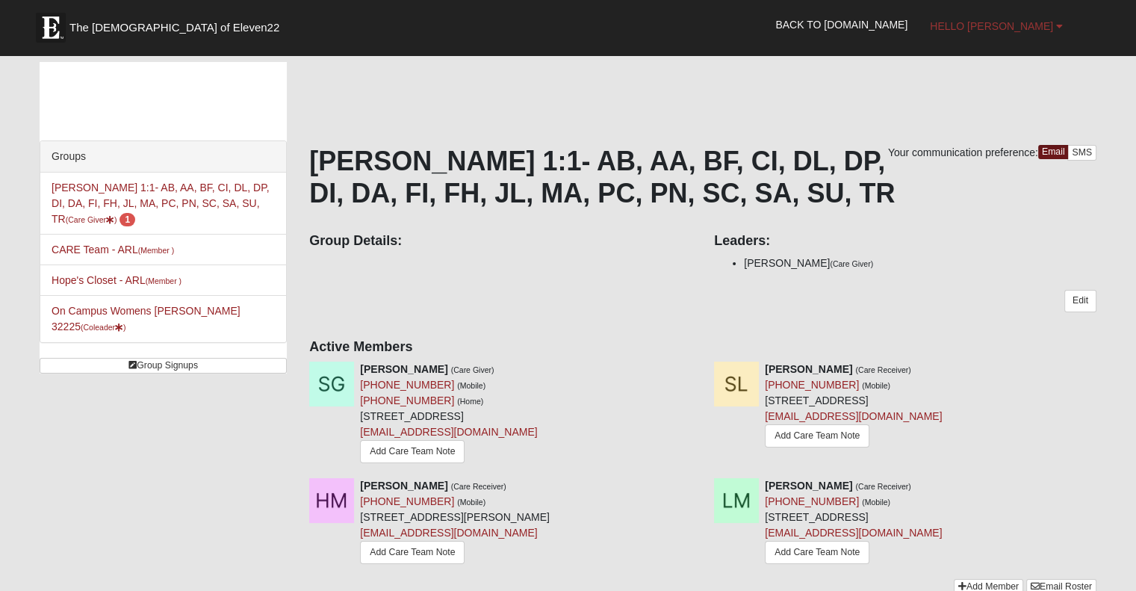
click at [1015, 26] on span "Hello [PERSON_NAME]" at bounding box center [991, 26] width 123 height 12
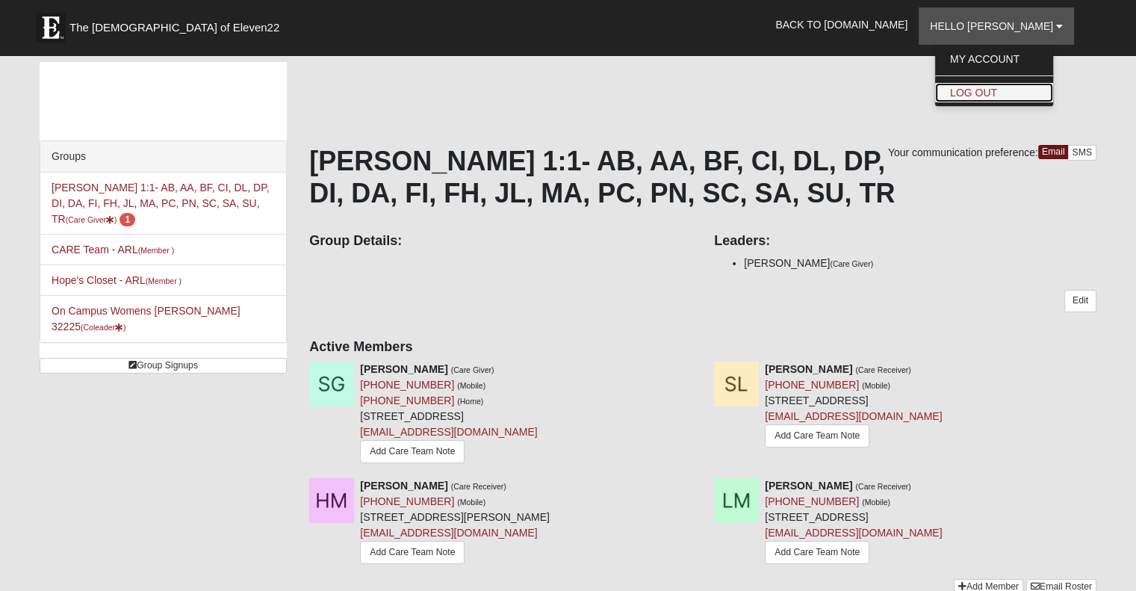
click at [991, 96] on link "Log Out" at bounding box center [994, 92] width 118 height 19
